Goal: Task Accomplishment & Management: Manage account settings

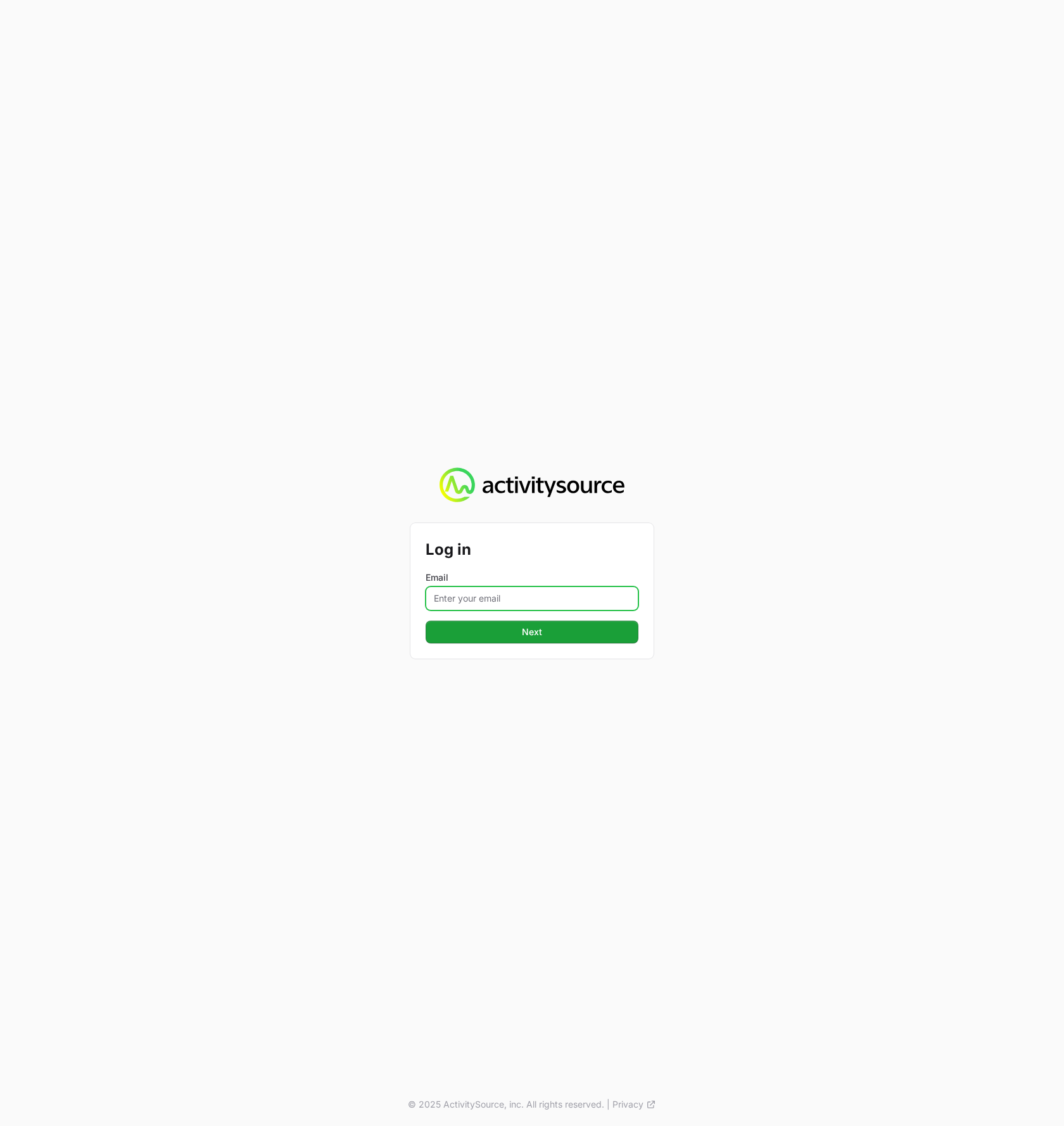
click at [580, 607] on input "Email" at bounding box center [532, 598] width 213 height 24
click at [426, 621] on button "Next" at bounding box center [532, 632] width 213 height 23
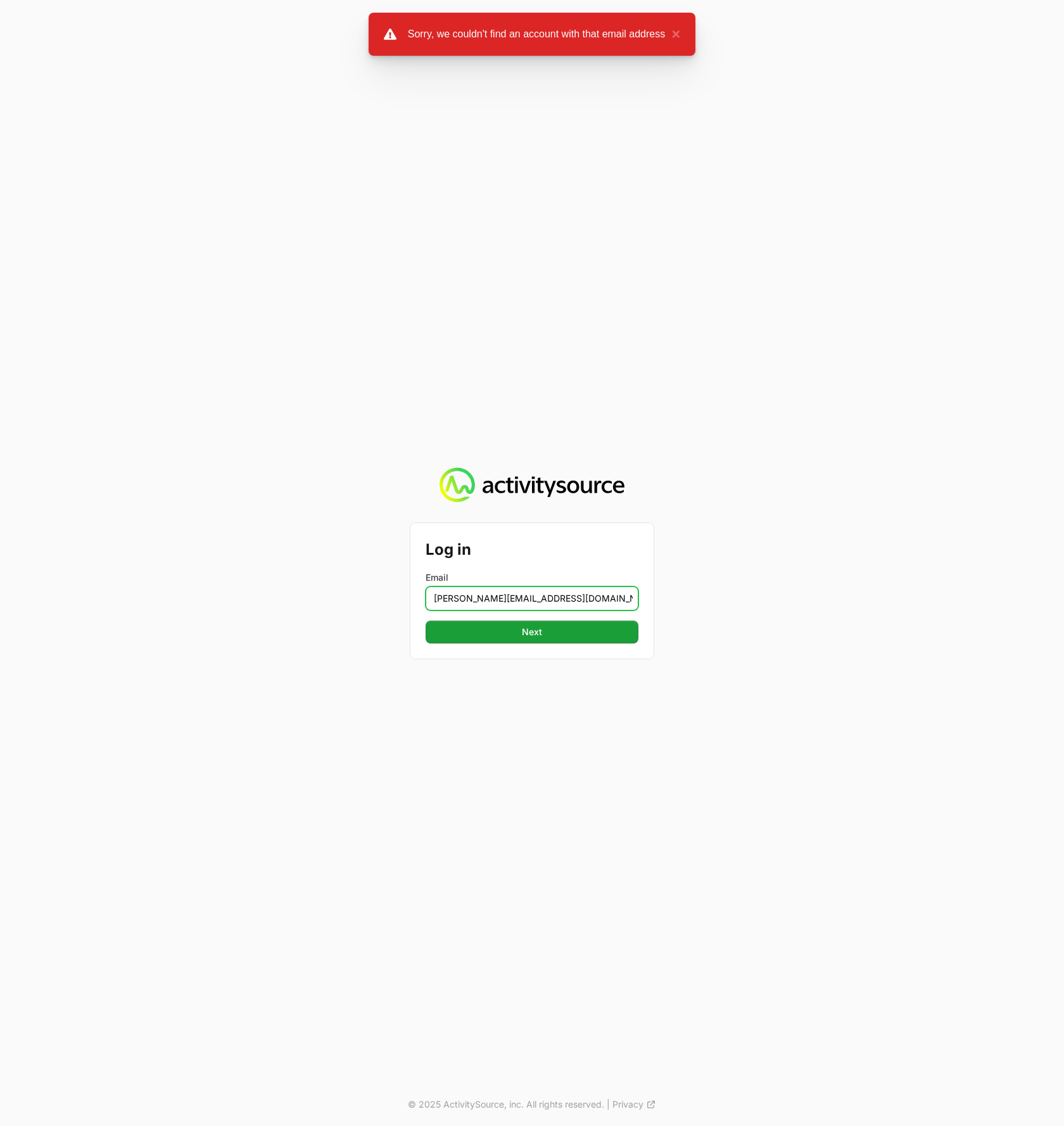
click at [518, 601] on input "[PERSON_NAME][EMAIL_ADDRESS][DOMAIN_NAME]" at bounding box center [532, 598] width 213 height 24
type input "[PERSON_NAME][EMAIL_ADDRESS][DOMAIN_NAME]"
click at [426, 621] on button "Next" at bounding box center [532, 632] width 213 height 23
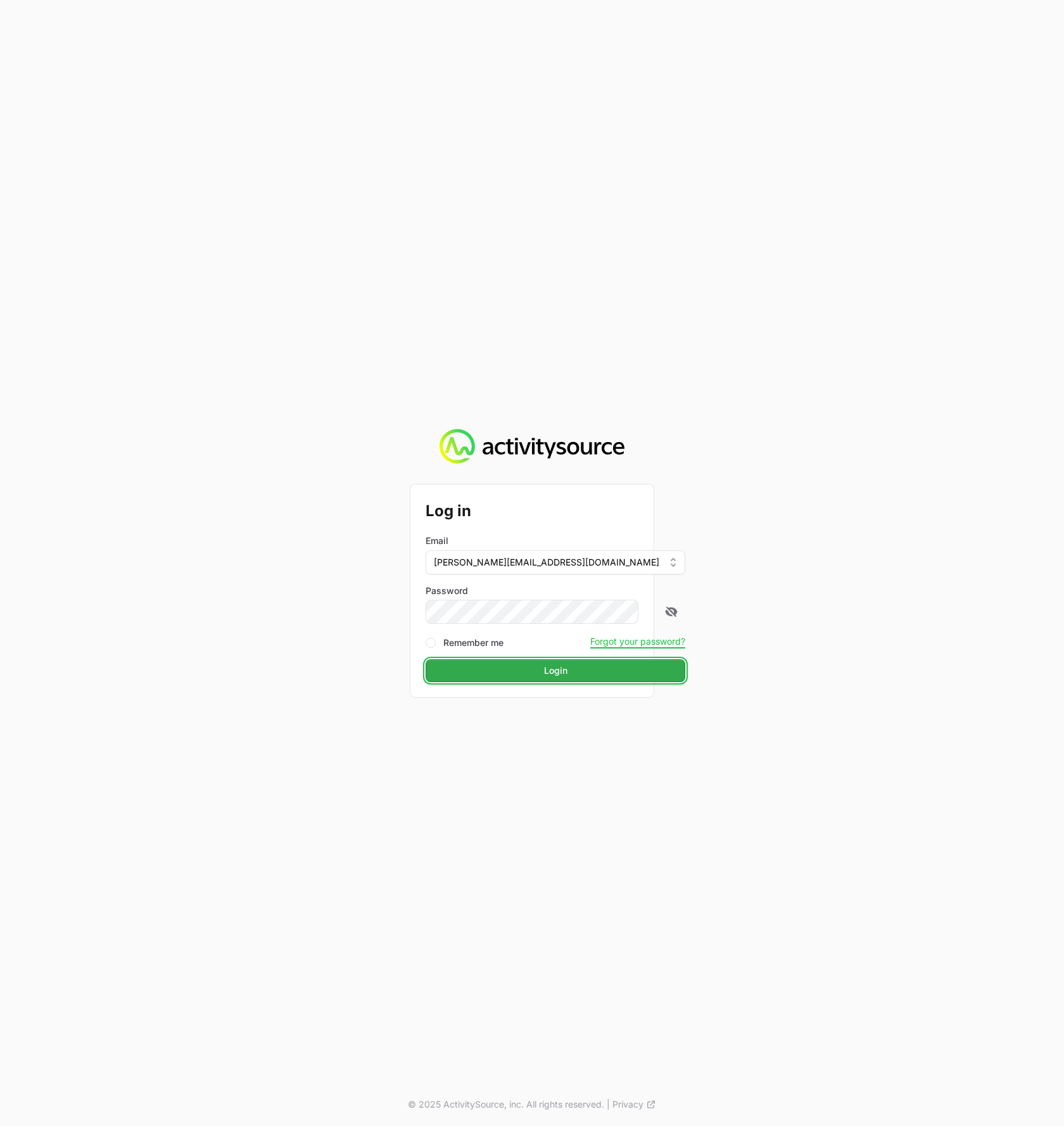
click at [568, 679] on button "Login" at bounding box center [555, 670] width 260 height 23
drag, startPoint x: 293, startPoint y: 865, endPoint x: 296, endPoint y: 858, distance: 7.6
click at [293, 865] on div "Log in Email [PERSON_NAME][EMAIL_ADDRESS][DOMAIN_NAME] Password Remember me For…" at bounding box center [532, 563] width 1064 height 1126
click at [491, 675] on button "Login" at bounding box center [555, 670] width 260 height 23
click at [559, 676] on button "Login" at bounding box center [555, 670] width 260 height 23
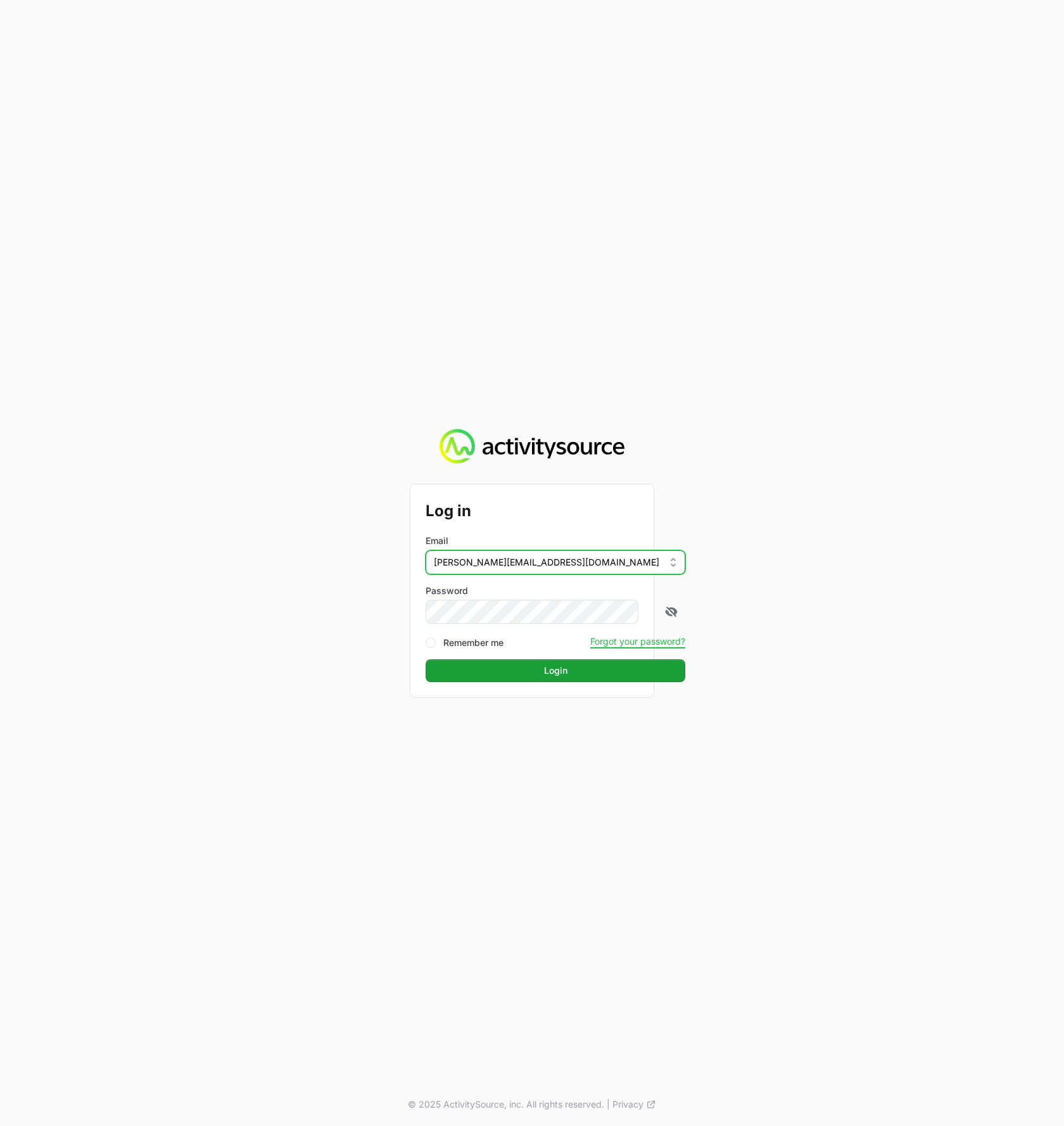
click at [487, 563] on span "[PERSON_NAME][EMAIL_ADDRESS][DOMAIN_NAME]" at bounding box center [547, 563] width 226 height 13
click at [485, 563] on span "[PERSON_NAME][EMAIL_ADDRESS][DOMAIN_NAME]" at bounding box center [547, 563] width 226 height 13
